Goal: Task Accomplishment & Management: Use online tool/utility

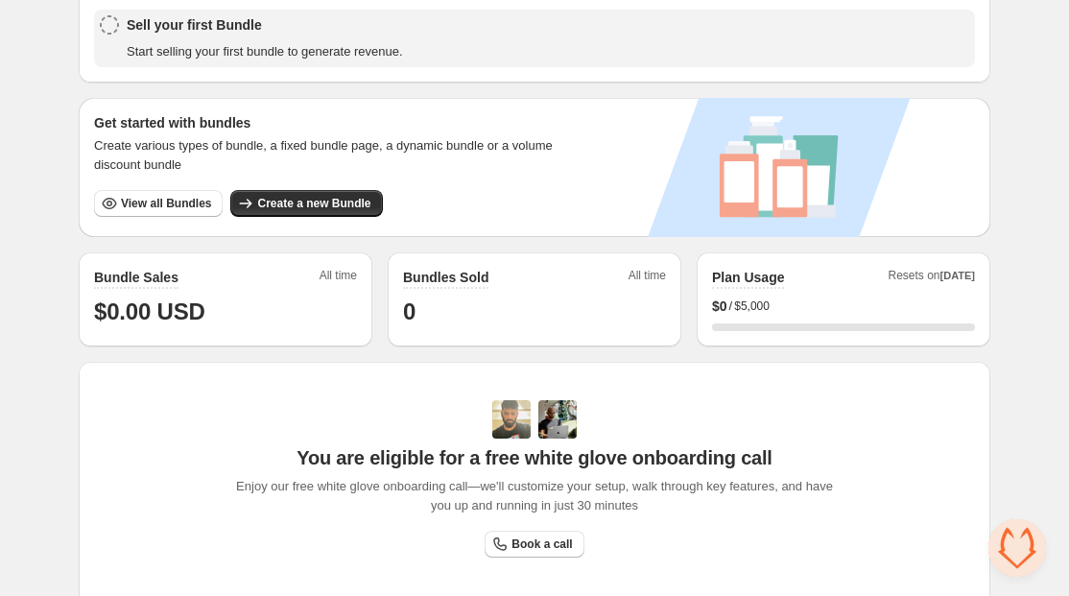
scroll to position [287, 0]
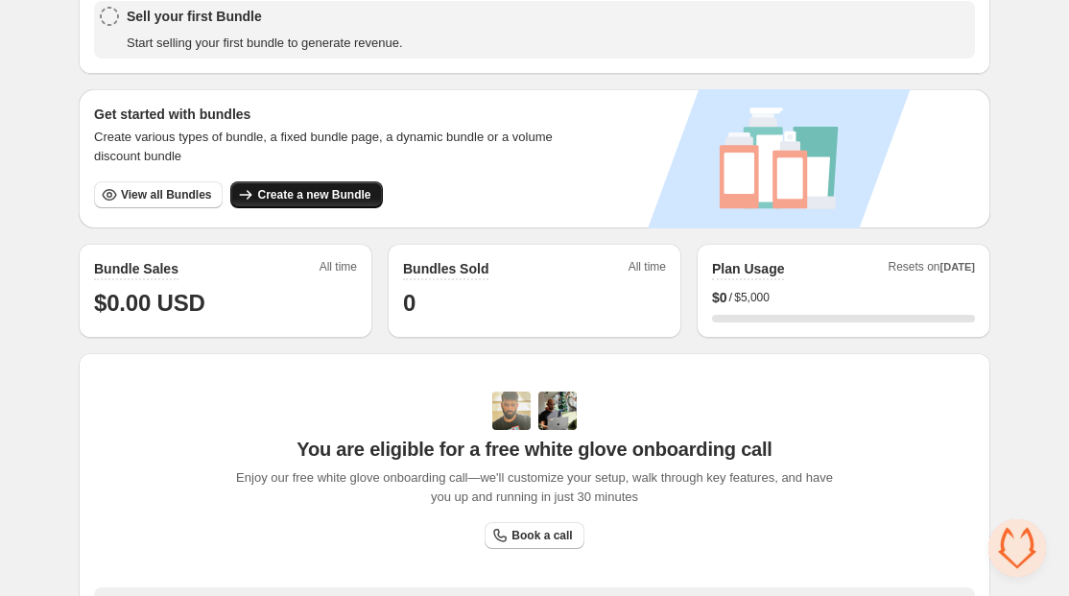
click at [344, 185] on button "Create a new Bundle" at bounding box center [306, 194] width 152 height 27
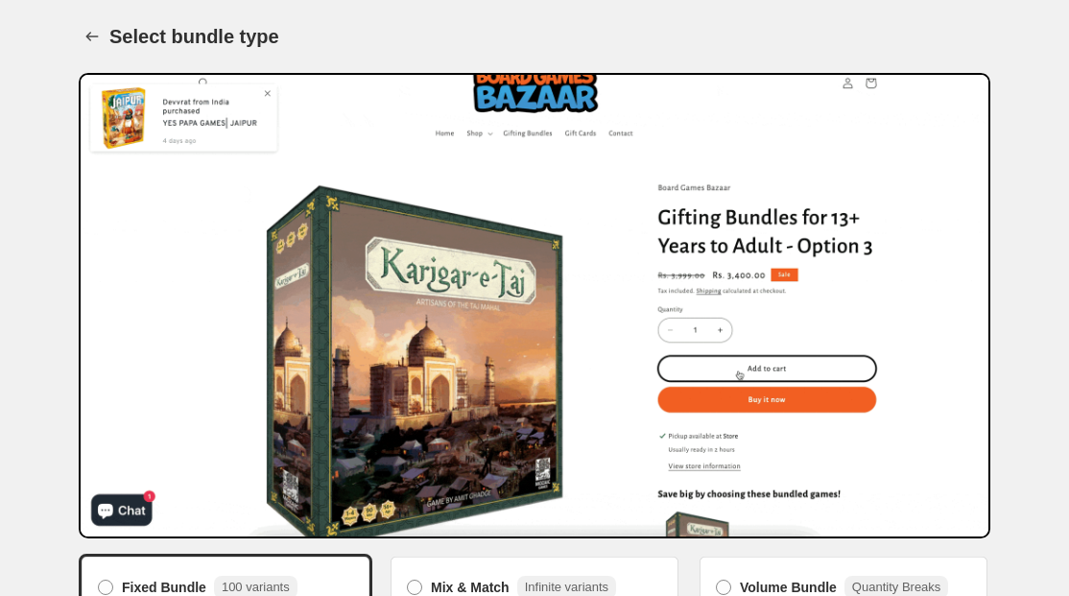
scroll to position [136, 0]
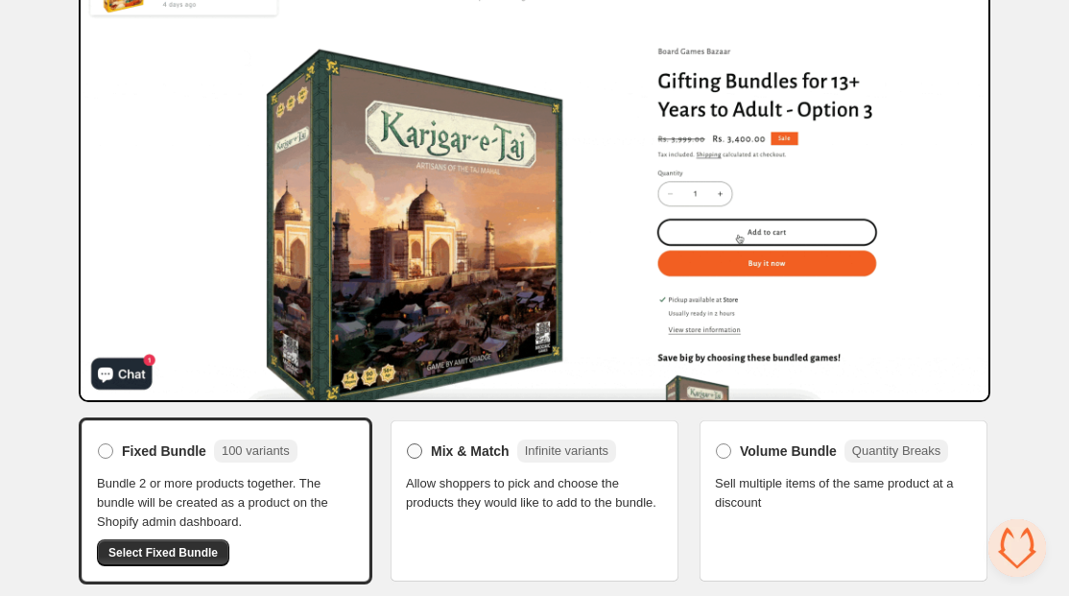
click at [483, 460] on label "Mix & Match Infinite variants" at bounding box center [511, 451] width 210 height 31
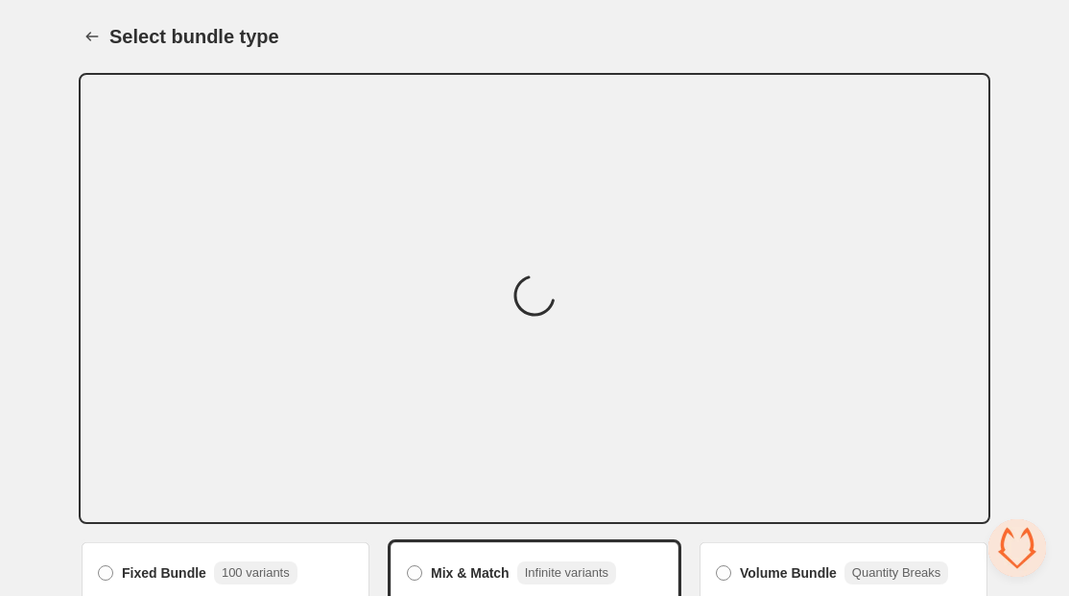
scroll to position [102, 0]
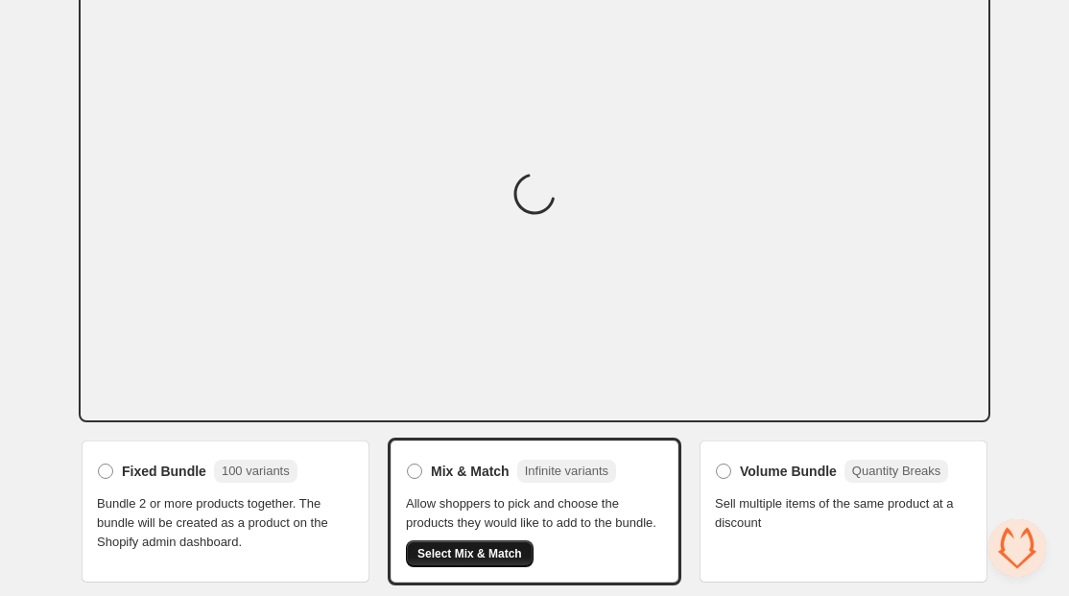
click at [484, 546] on span "Select Mix & Match" at bounding box center [469, 553] width 105 height 15
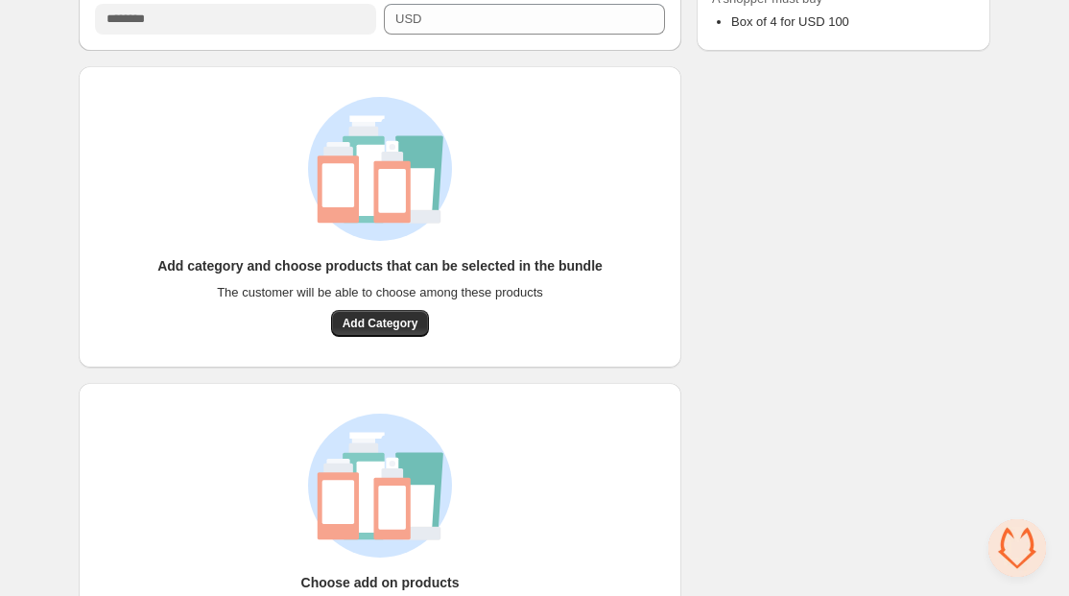
scroll to position [777, 0]
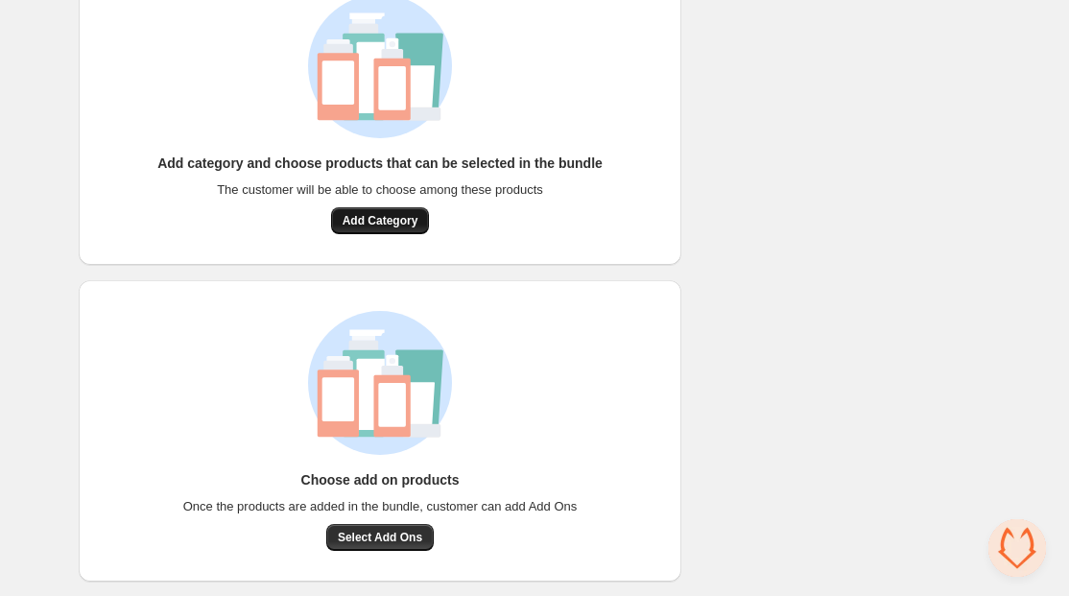
click at [413, 222] on span "Add Category" at bounding box center [380, 220] width 76 height 15
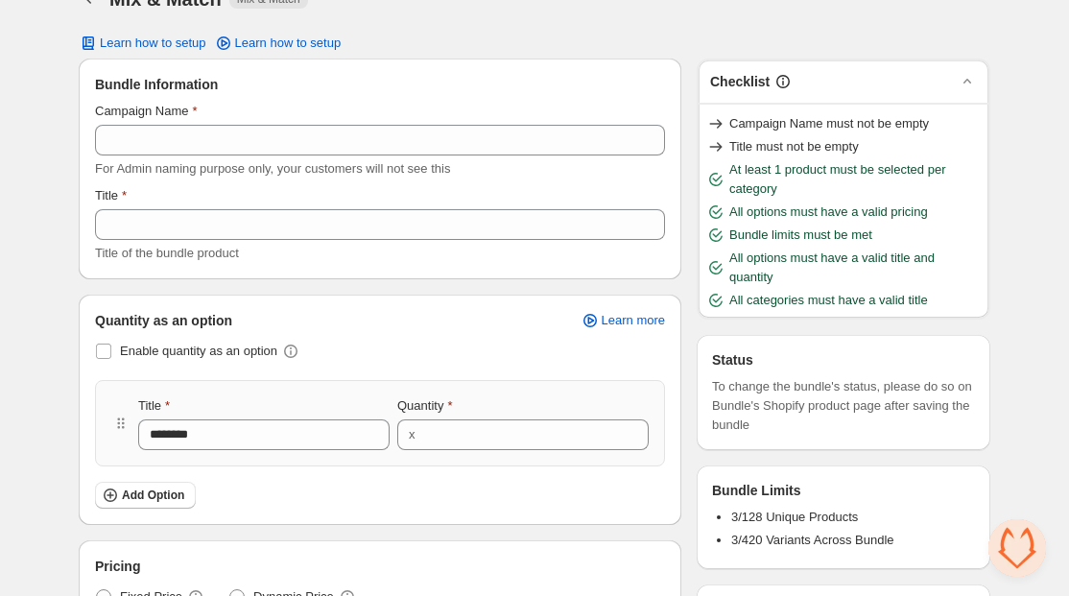
scroll to position [0, 0]
